Goal: Information Seeking & Learning: Learn about a topic

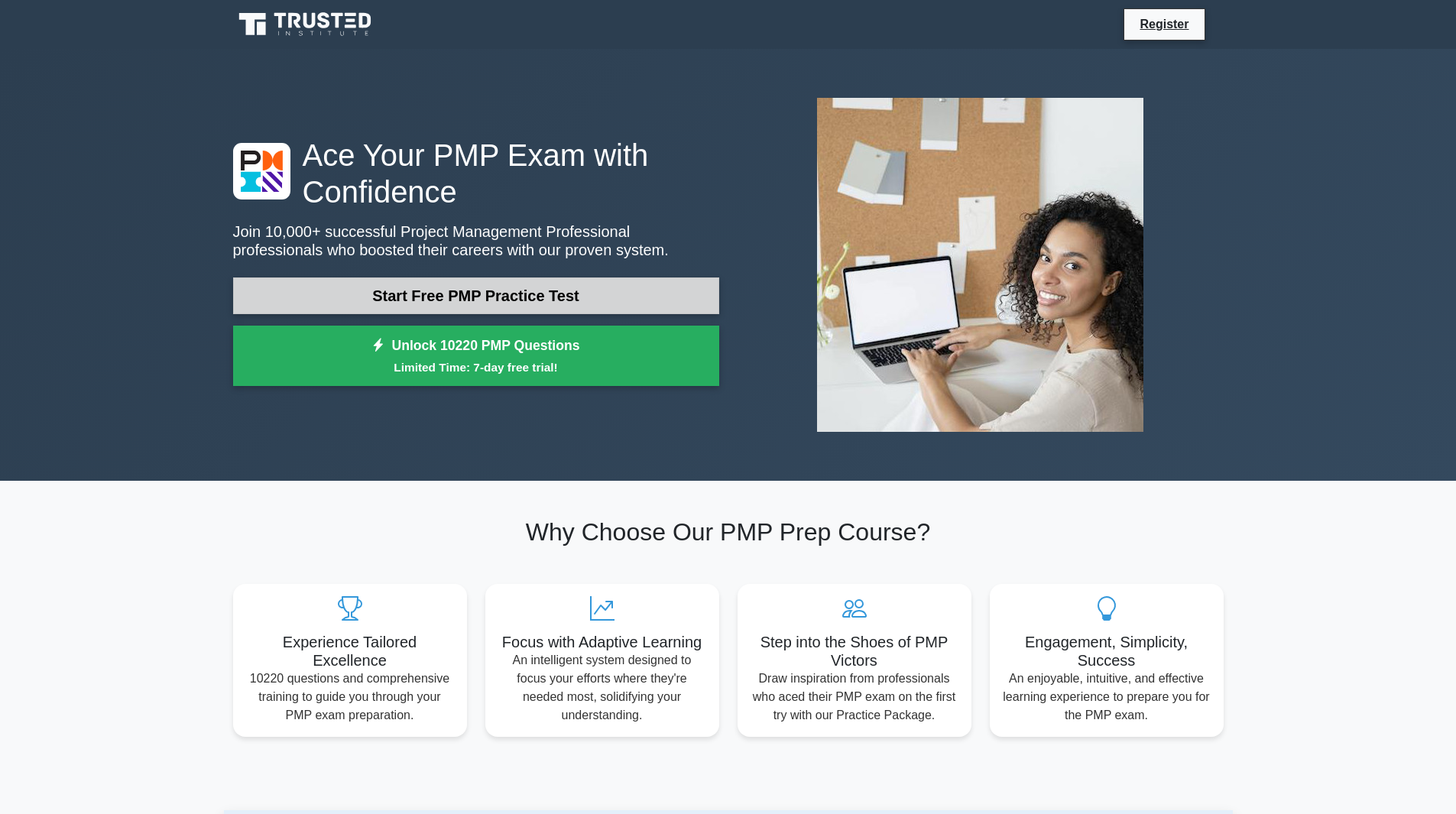
click at [548, 292] on link "Start Free PMP Practice Test" at bounding box center [476, 295] width 486 height 36
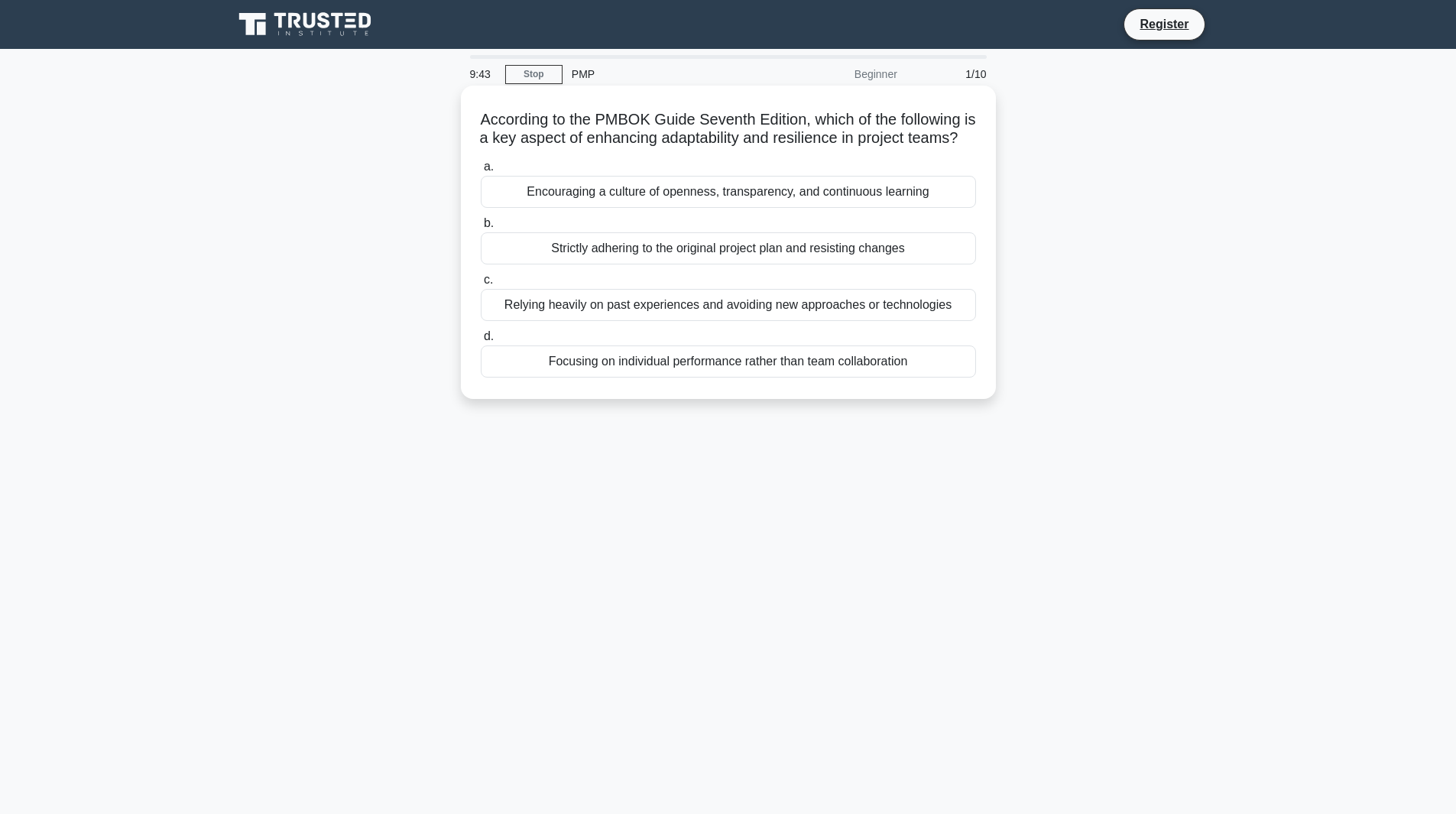
click at [659, 208] on div "Encouraging a culture of openness, transparency, and continuous learning" at bounding box center [728, 191] width 496 height 32
click at [481, 172] on input "a. Encouraging a culture of openness, transparency, and continuous learning" at bounding box center [481, 167] width 0 height 10
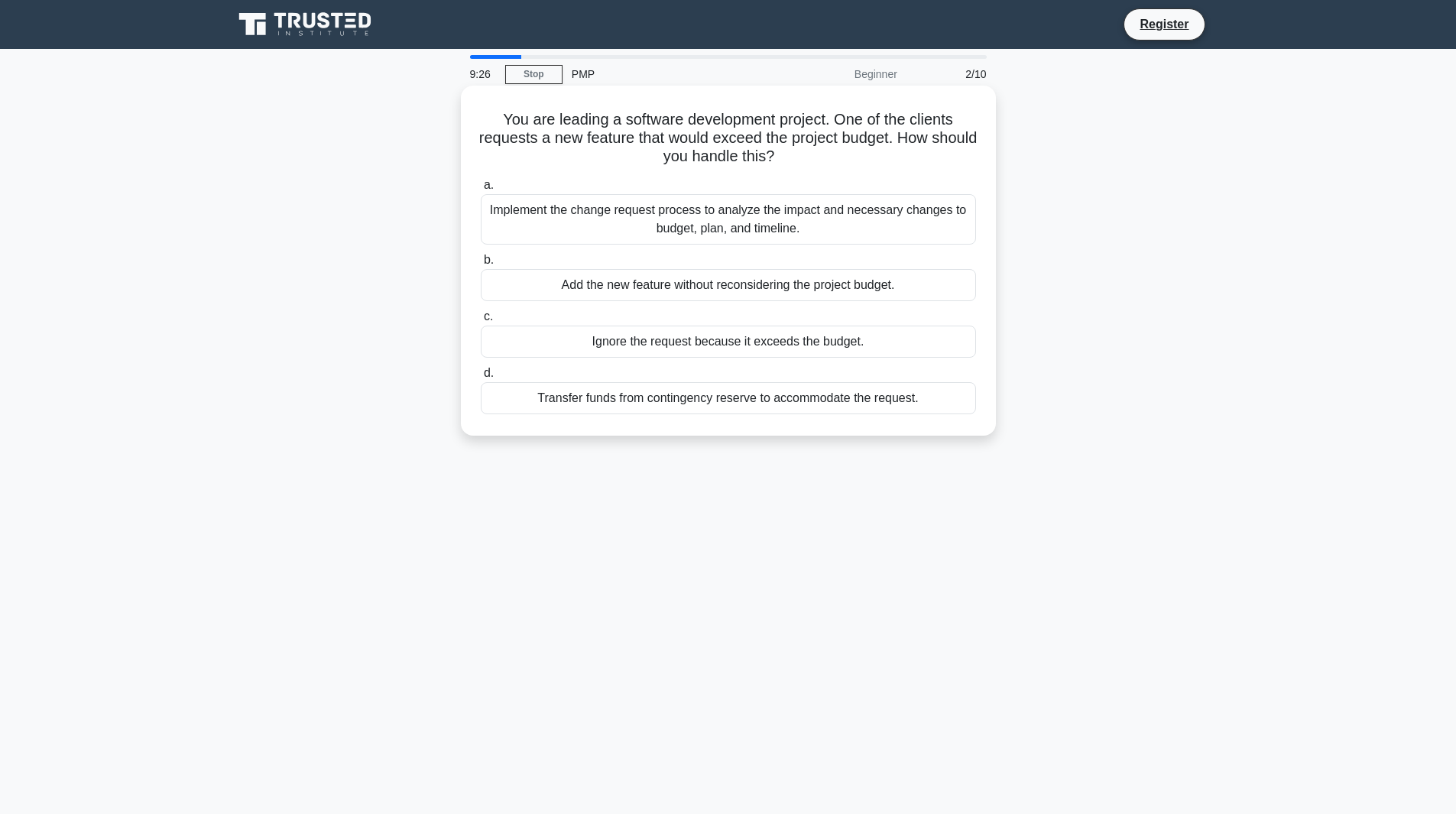
click at [623, 230] on div "Implement the change request process to analyze the impact and necessary change…" at bounding box center [728, 219] width 496 height 50
click at [481, 190] on input "a. Implement the change request process to analyze the impact and necessary cha…" at bounding box center [481, 185] width 0 height 10
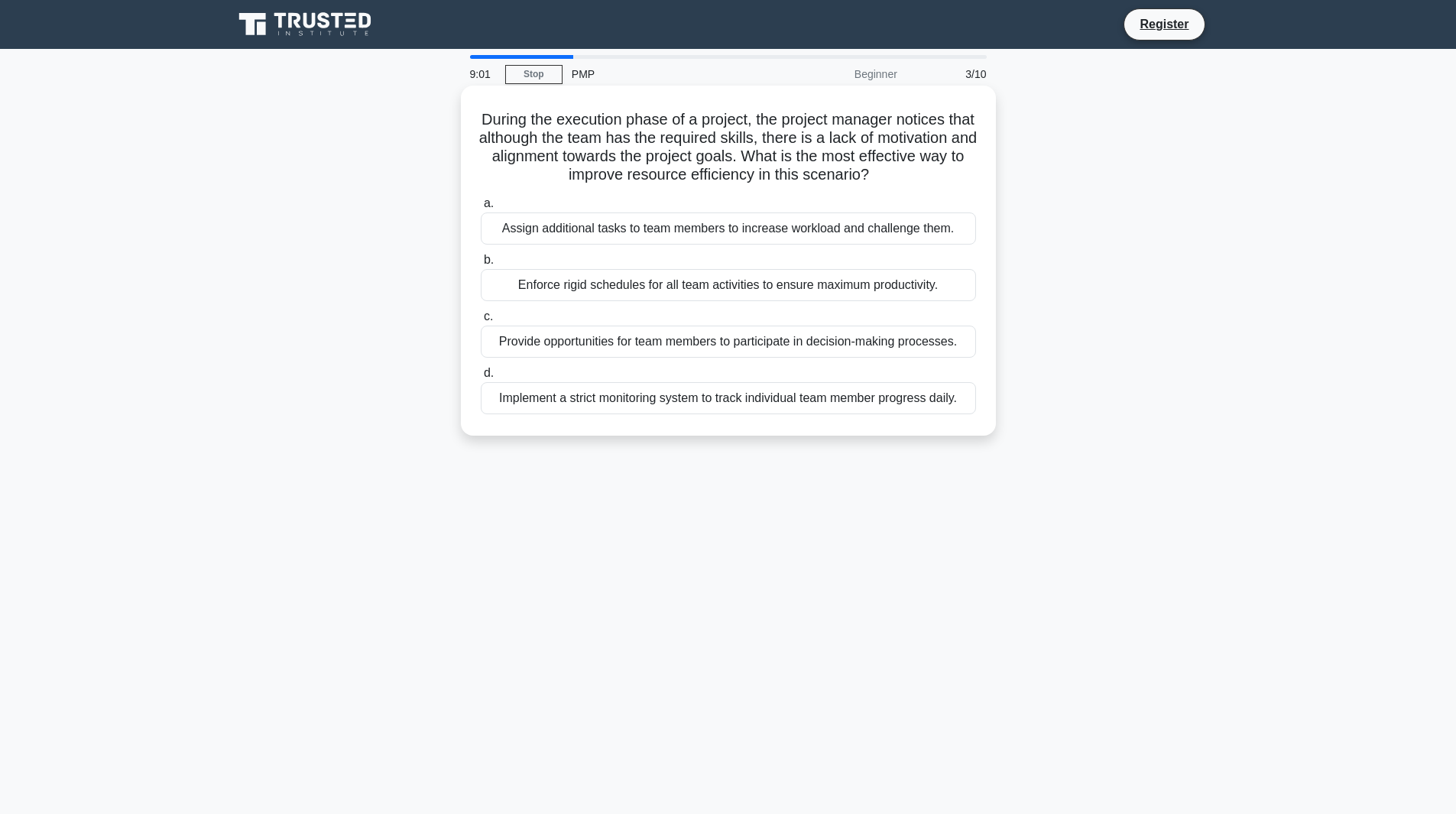
click at [669, 344] on div "Provide opportunities for team members to participate in decision-making proces…" at bounding box center [728, 342] width 496 height 32
click at [481, 322] on input "c. Provide opportunities for team members to participate in decision-making pro…" at bounding box center [481, 316] width 0 height 10
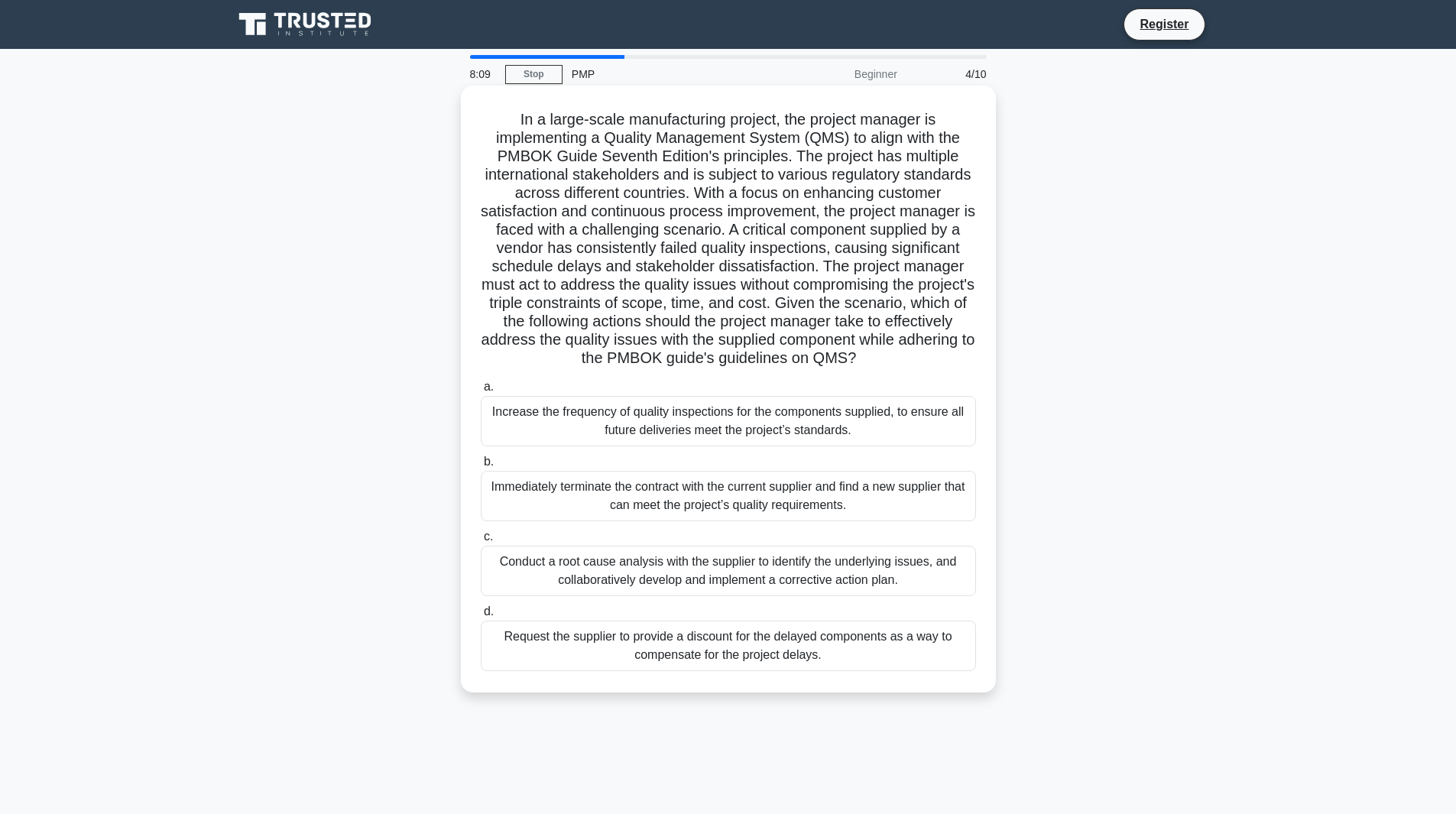
click at [648, 581] on div "Conduct a root cause analysis with the supplier to identify the underlying issu…" at bounding box center [728, 571] width 496 height 50
click at [481, 542] on input "c. Conduct a root cause analysis with the supplier to identify the underlying i…" at bounding box center [481, 537] width 0 height 10
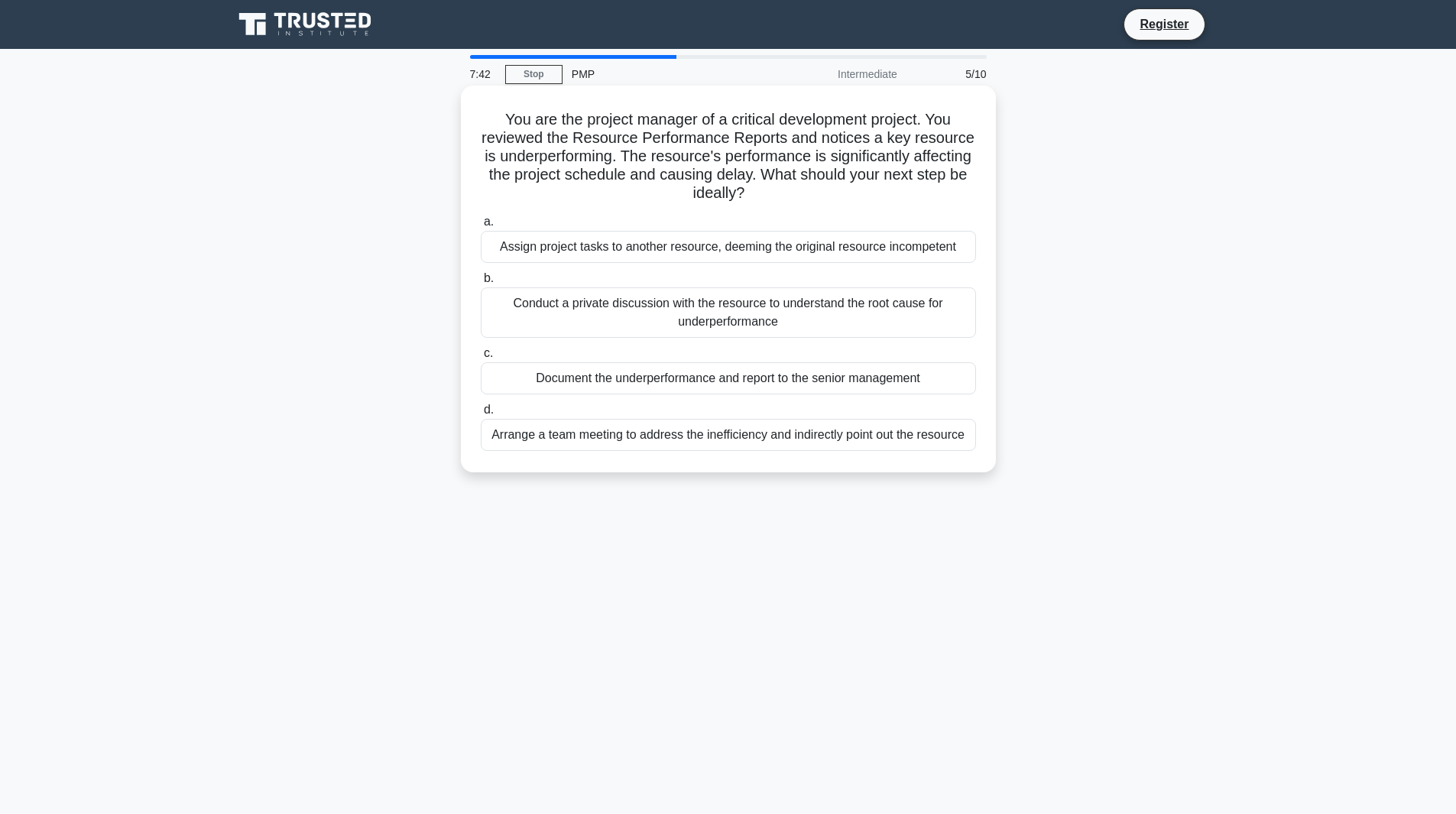
click at [628, 316] on div "Conduct a private discussion with the resource to understand the root cause for…" at bounding box center [728, 313] width 496 height 50
click at [481, 284] on input "b. Conduct a private discussion with the resource to understand the root cause …" at bounding box center [481, 278] width 0 height 10
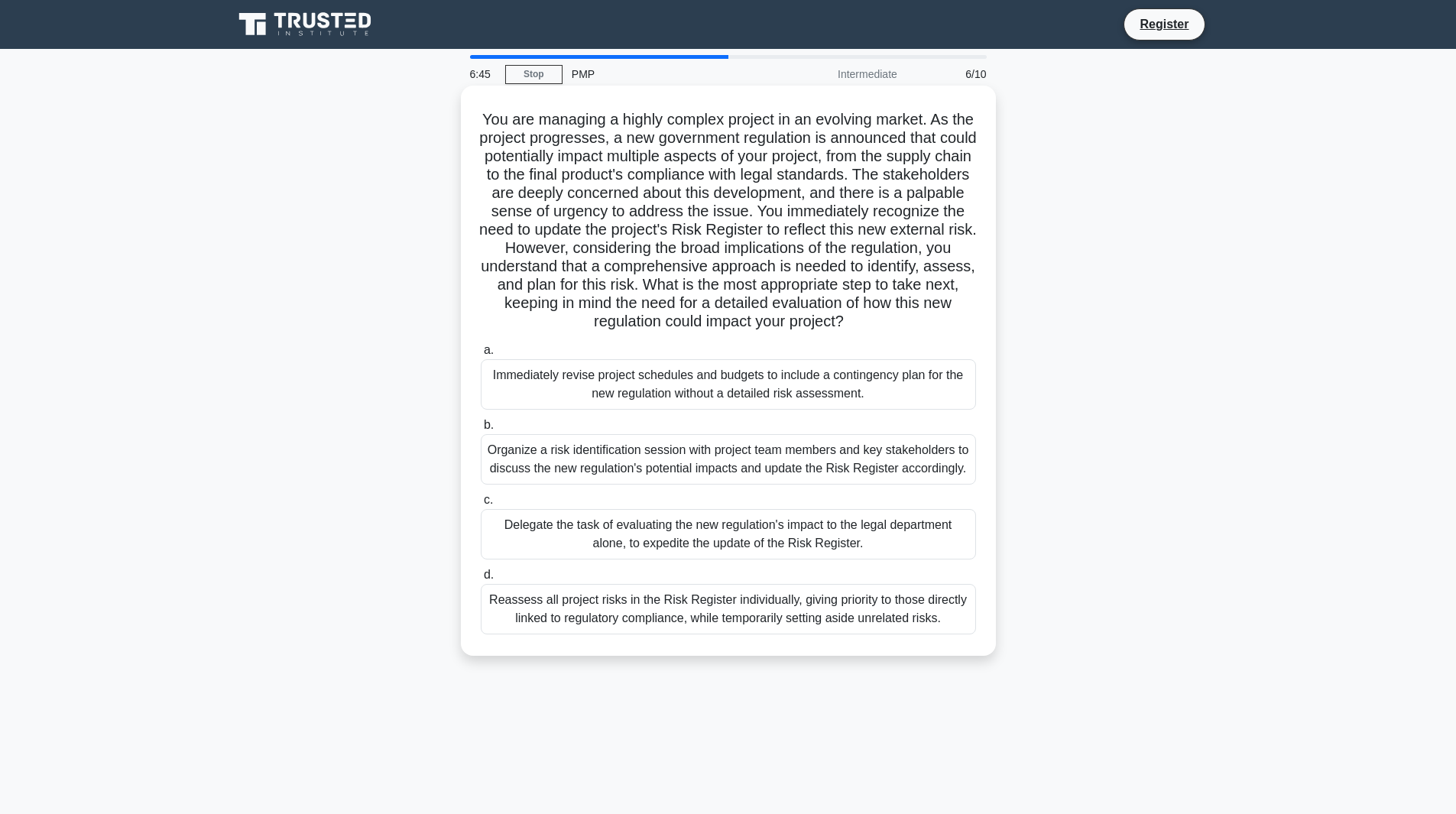
click at [652, 451] on div "Organize a risk identification session with project team members and key stakeh…" at bounding box center [728, 459] width 496 height 50
click at [481, 430] on input "b. Organize a risk identification session with project team members and key sta…" at bounding box center [481, 425] width 0 height 10
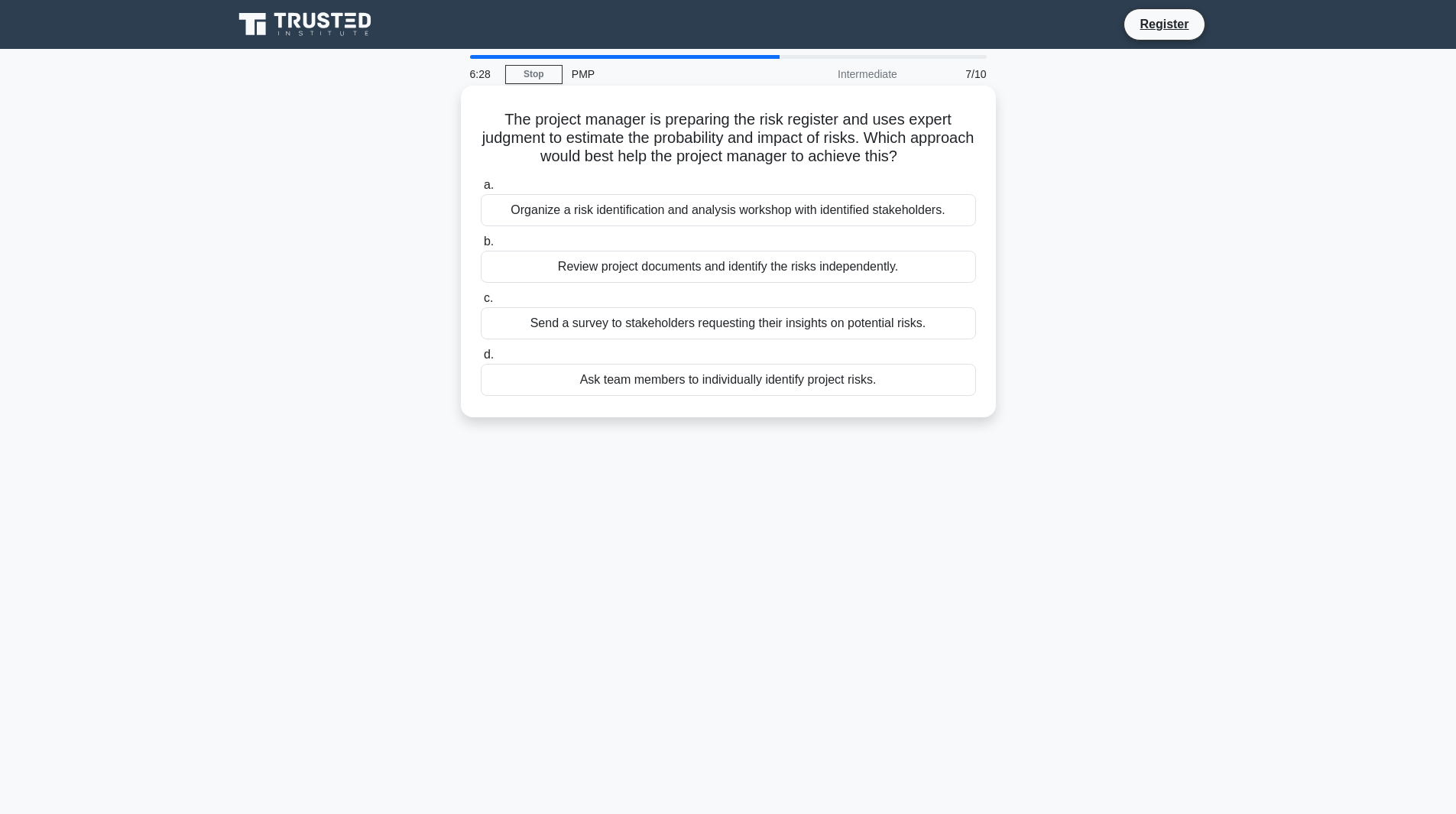
click at [678, 209] on div "Organize a risk identification and analysis workshop with identified stakeholde…" at bounding box center [728, 210] width 496 height 32
click at [481, 190] on input "a. Organize a risk identification and analysis workshop with identified stakeho…" at bounding box center [481, 185] width 0 height 10
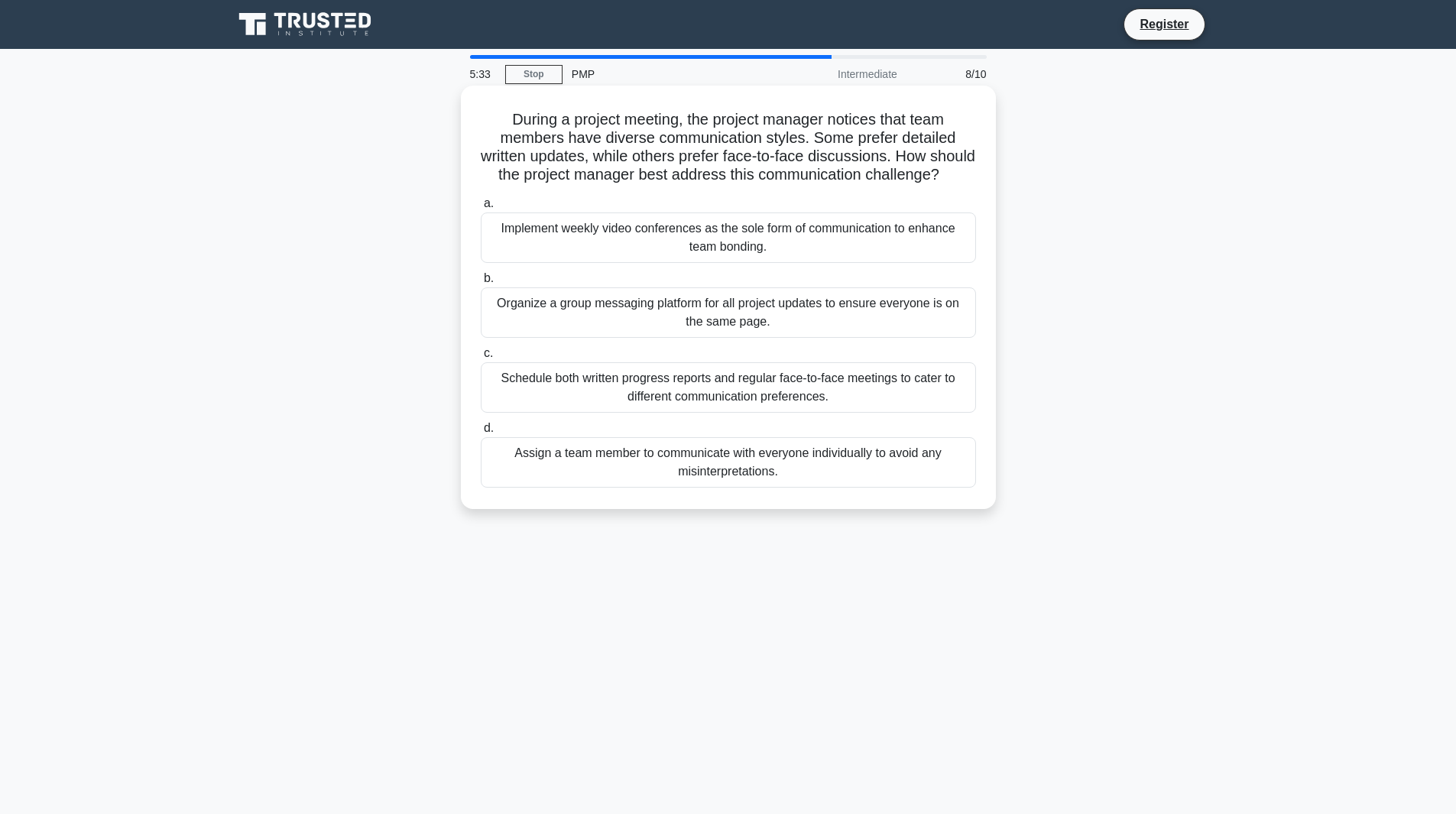
click at [652, 258] on div "Implement weekly video conferences as the sole form of communication to enhance…" at bounding box center [728, 238] width 496 height 50
click at [481, 209] on input "a. Implement weekly video conferences as the sole form of communication to enha…" at bounding box center [481, 204] width 0 height 10
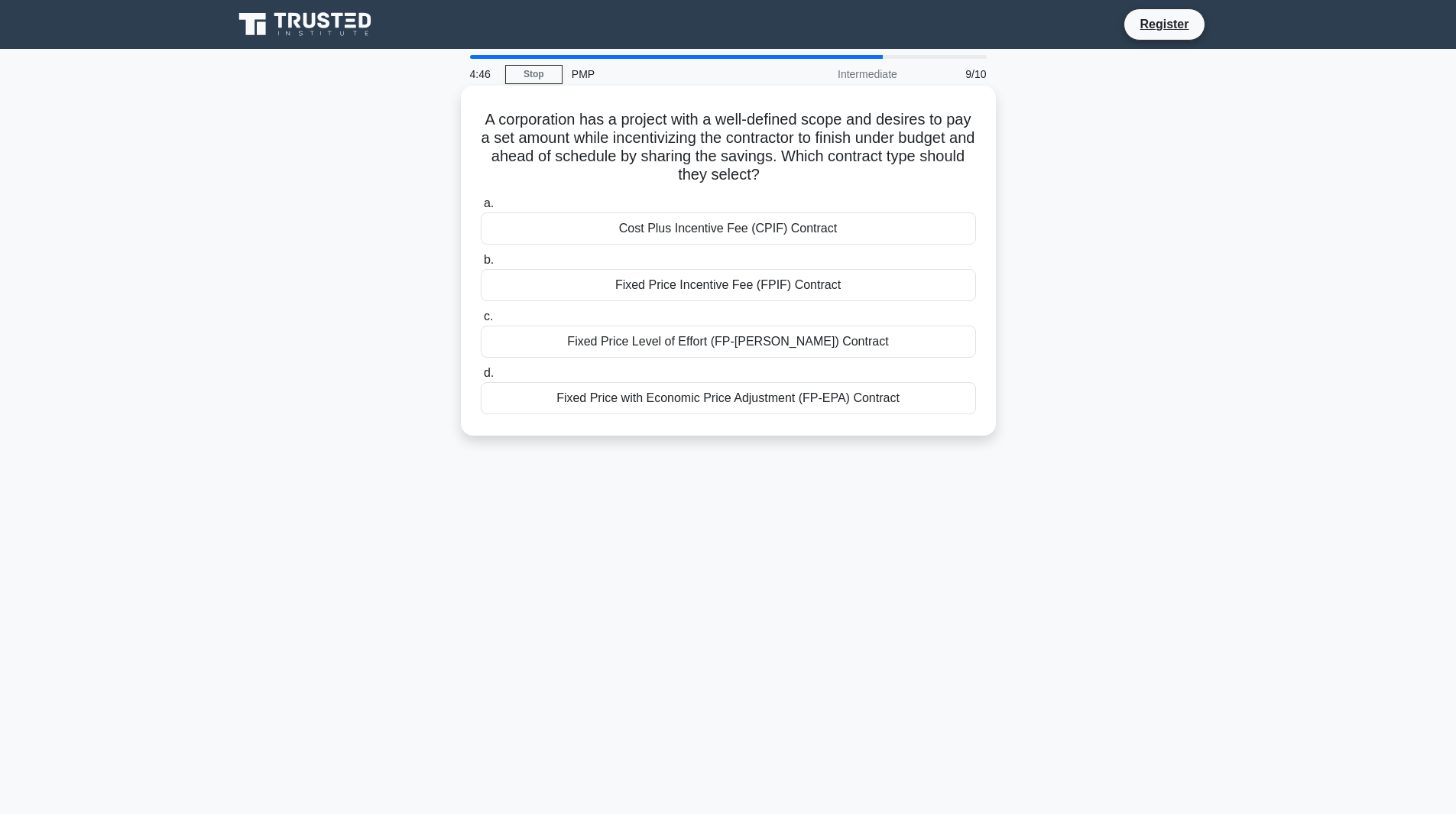
click at [688, 231] on div "Cost Plus Incentive Fee (CPIF) Contract" at bounding box center [728, 229] width 496 height 32
click at [481, 209] on input "a. Cost Plus Incentive Fee (CPIF) Contract" at bounding box center [481, 204] width 0 height 10
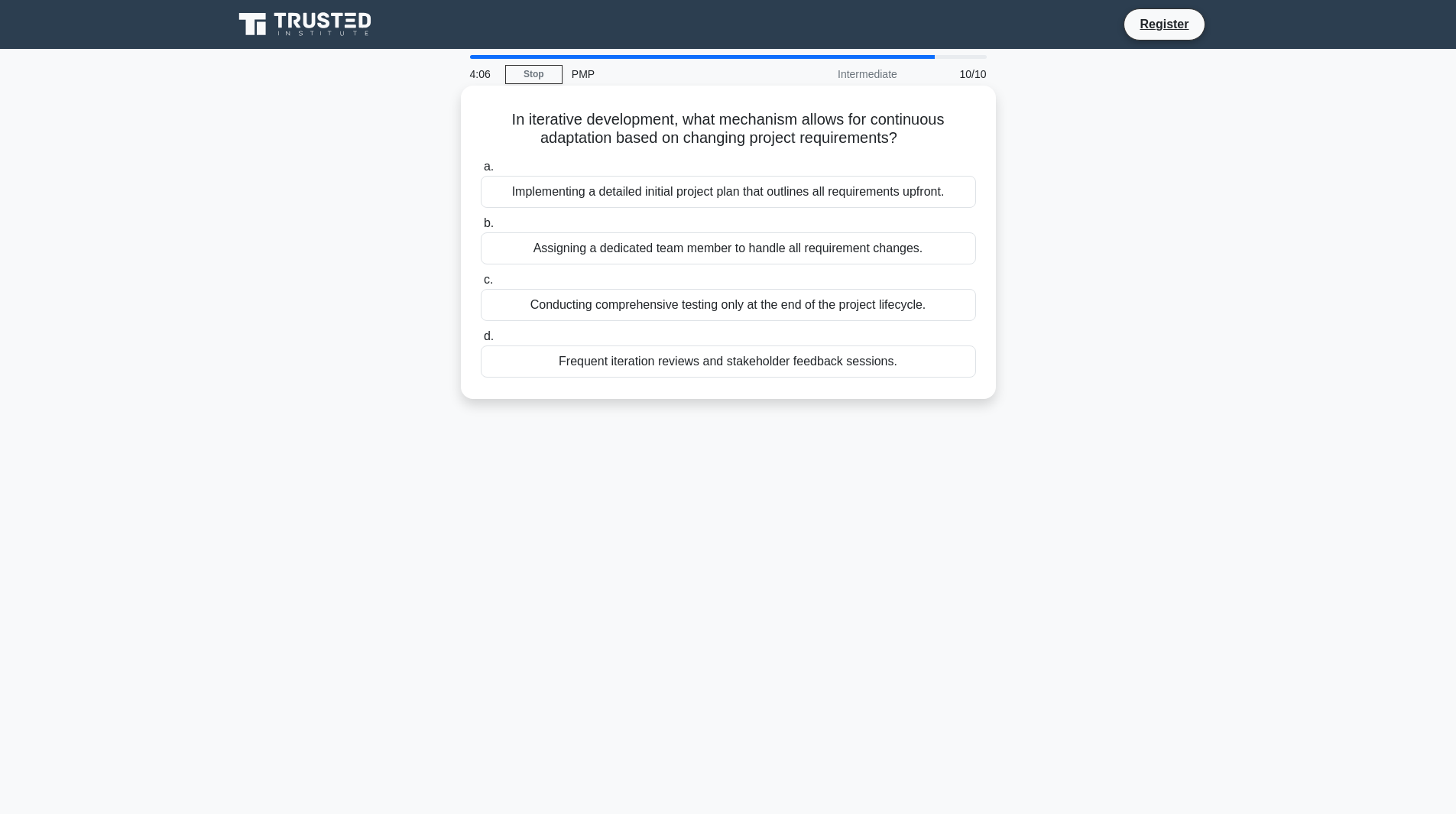
click at [609, 360] on div "Frequent iteration reviews and stakeholder feedback sessions." at bounding box center [728, 361] width 496 height 32
click at [481, 342] on input "d. Frequent iteration reviews and stakeholder feedback sessions." at bounding box center [481, 336] width 0 height 10
